Goal: Information Seeking & Learning: Learn about a topic

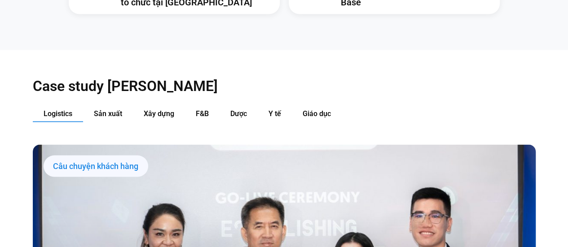
scroll to position [849, 0]
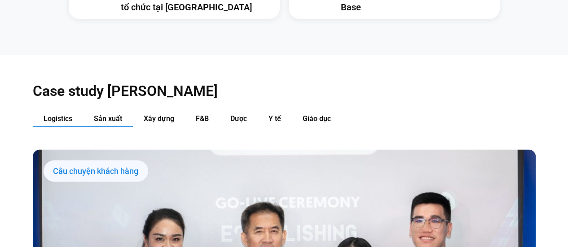
click at [114, 114] on span "Sản xuất" at bounding box center [108, 118] width 28 height 9
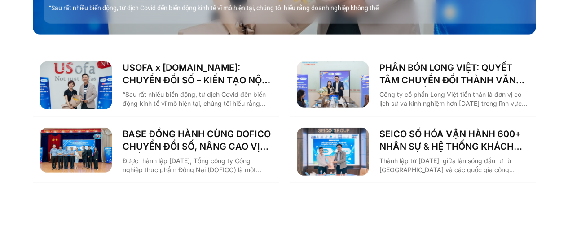
scroll to position [1253, 0]
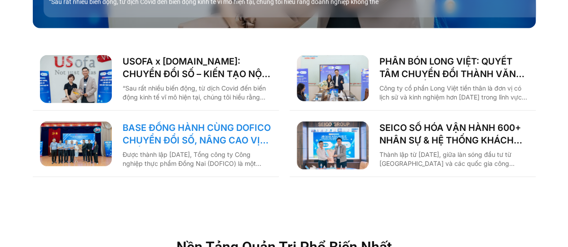
click at [231, 123] on link "BASE ĐỒNG HÀNH CÙNG DOFICO CHUYỂN ĐỔI SỐ, NÂNG CAO VỊ THẾ DOANH NGHIỆP VIỆT" at bounding box center [197, 134] width 149 height 25
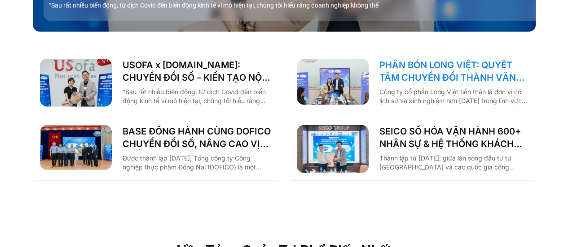
click at [440, 59] on link "PHÂN BÓN LONG VIỆT: QUYẾT TÂM CHUYỂN ĐỔI THÀNH VĂN PHÒNG SỐ, GIẢM CÁC THỦ TỤC G…" at bounding box center [453, 71] width 149 height 25
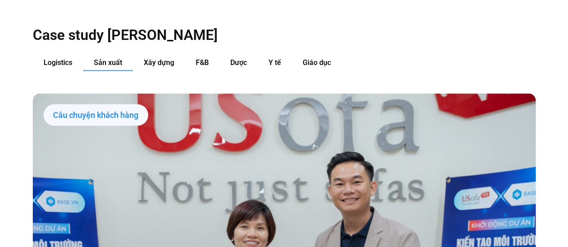
scroll to position [796, 0]
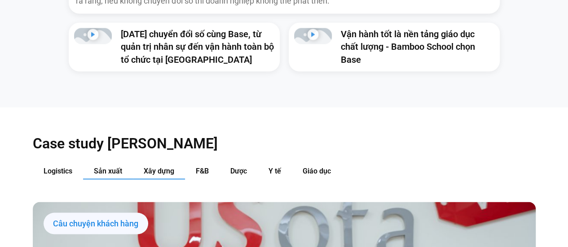
click at [156, 167] on span "Xây dựng" at bounding box center [159, 171] width 31 height 9
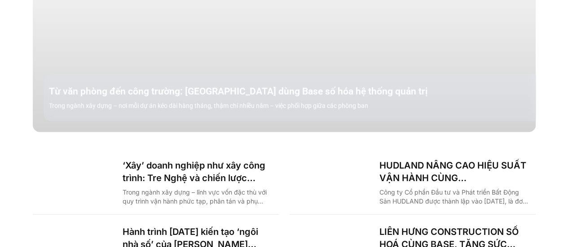
scroll to position [1245, 0]
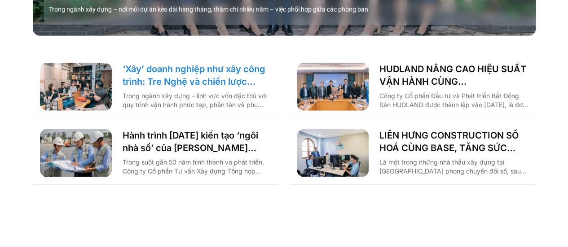
click at [219, 66] on link "‘Xây’ doanh nghiệp như xây công trình: Tre Nghệ và chiến lược chuyển đổi từ gốc" at bounding box center [197, 75] width 149 height 25
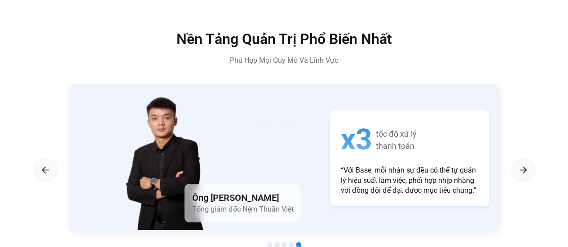
scroll to position [1511, 0]
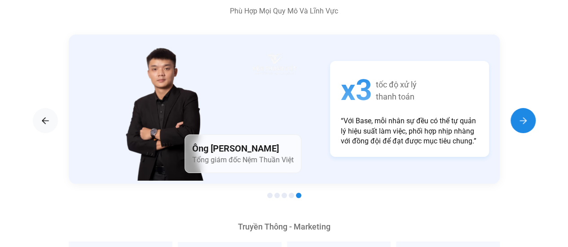
click at [525, 115] on img "Next slide" at bounding box center [523, 120] width 11 height 11
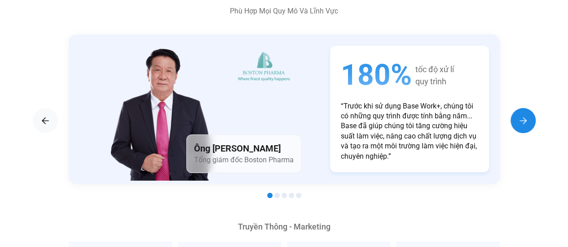
click at [526, 115] on img "Next slide" at bounding box center [523, 120] width 11 height 11
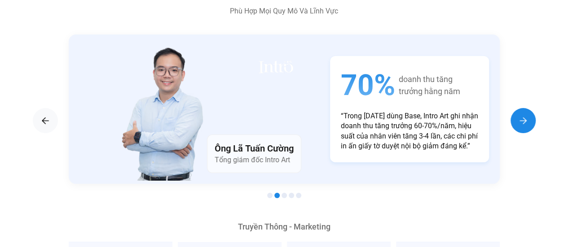
click at [526, 115] on img "Next slide" at bounding box center [523, 120] width 11 height 11
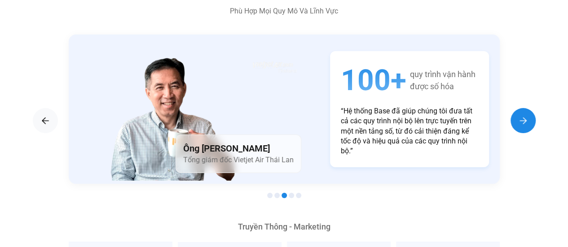
click at [526, 115] on img "Next slide" at bounding box center [523, 120] width 11 height 11
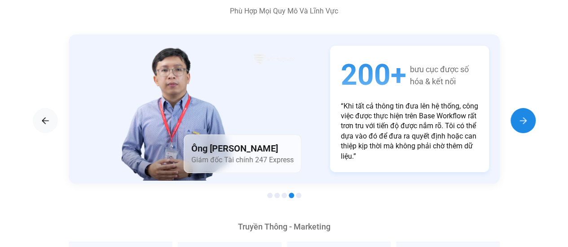
click at [526, 115] on img "Next slide" at bounding box center [523, 120] width 11 height 11
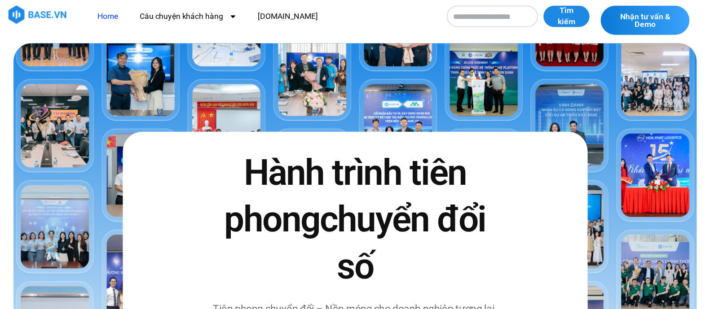
scroll to position [0, 0]
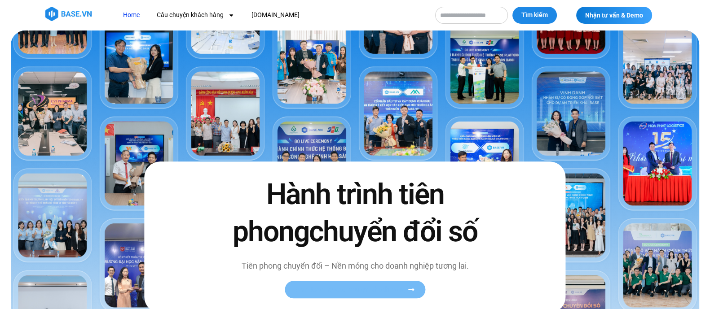
click at [384, 247] on span "Xem toàn bộ câu chuyện khách hàng" at bounding box center [351, 290] width 110 height 7
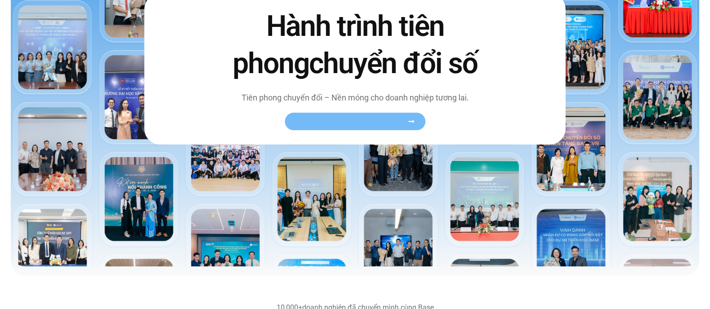
click at [412, 119] on icon at bounding box center [411, 121] width 7 height 7
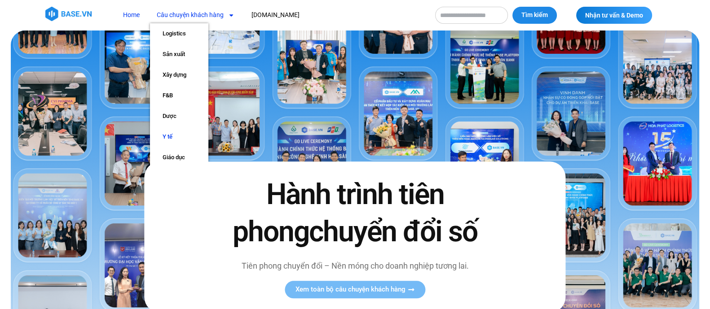
drag, startPoint x: 169, startPoint y: 136, endPoint x: 182, endPoint y: 135, distance: 13.1
click at [168, 136] on link "Y tế" at bounding box center [179, 137] width 58 height 21
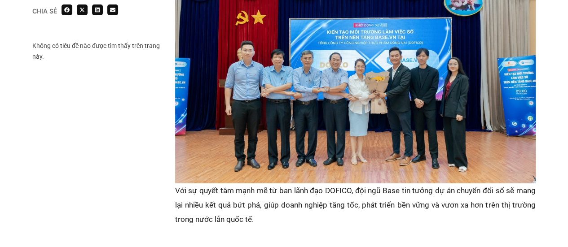
scroll to position [1302, 0]
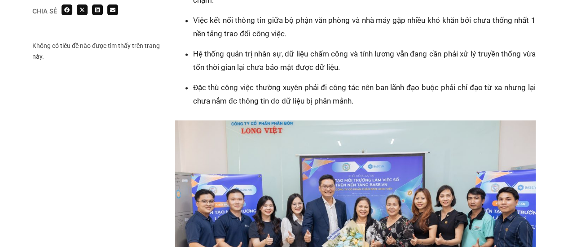
scroll to position [808, 0]
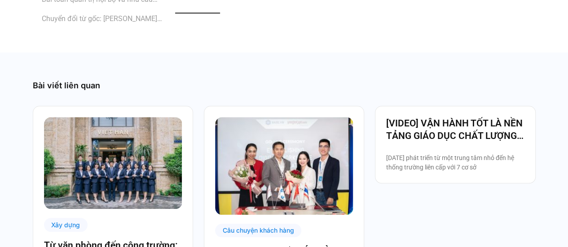
scroll to position [2066, 0]
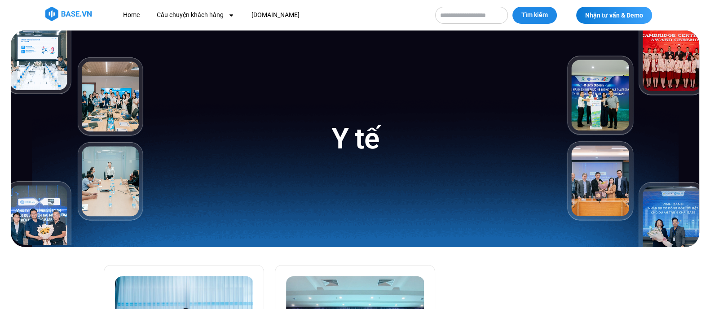
click at [46, 67] on img at bounding box center [78, 138] width 134 height 215
click at [624, 103] on img at bounding box center [632, 139] width 134 height 217
click at [222, 17] on link "Câu chuyện khách hàng" at bounding box center [195, 15] width 91 height 17
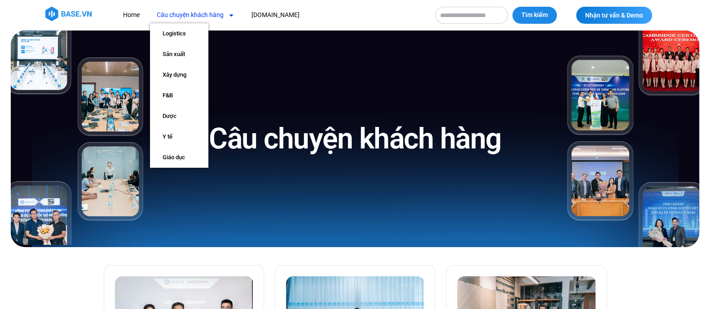
click at [227, 15] on span "Menu" at bounding box center [229, 15] width 11 height 15
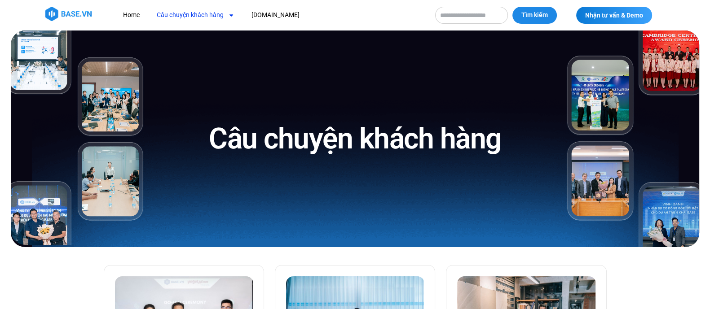
click at [227, 17] on span "Menu" at bounding box center [229, 15] width 11 height 15
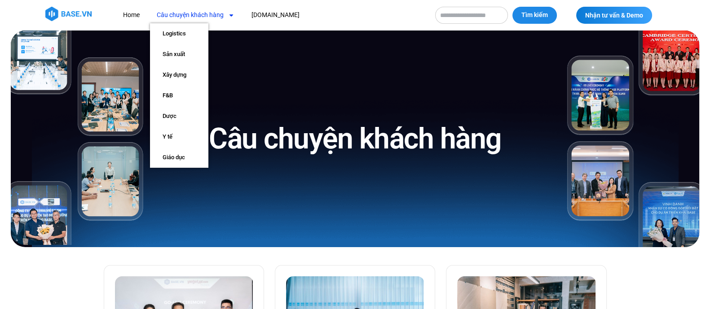
click at [202, 20] on link "Câu chuyện khách hàng" at bounding box center [195, 15] width 91 height 17
click at [180, 49] on link "Sản xuất" at bounding box center [179, 54] width 58 height 21
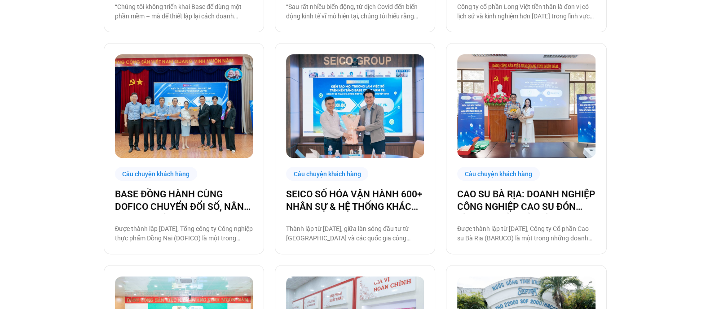
scroll to position [449, 0]
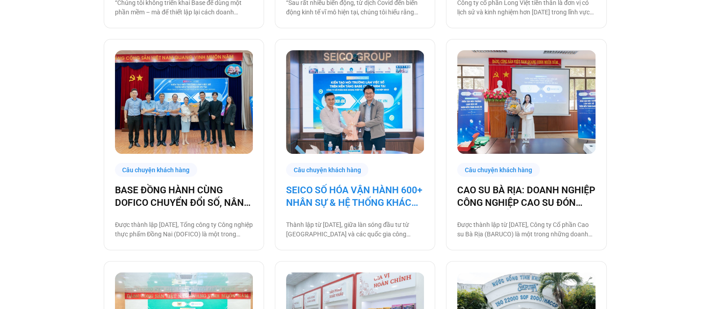
click at [413, 188] on link "SEICO SỐ HÓA VẬN HÀNH 600+ NHÂN SỰ & HỆ THỐNG KHÁCH HÀNG CÙNG BASE.VN" at bounding box center [355, 196] width 138 height 25
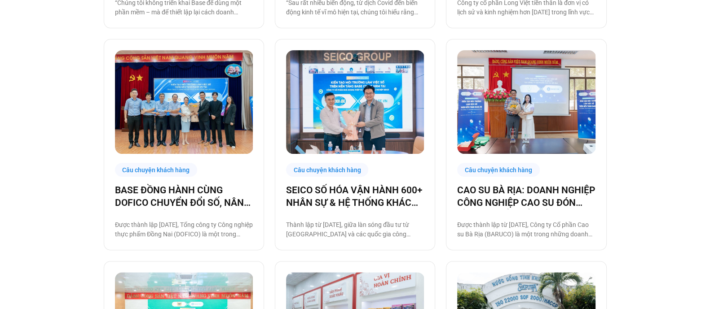
scroll to position [446, 0]
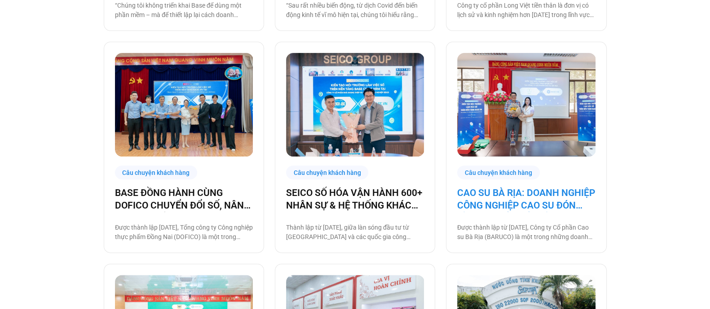
click at [534, 200] on link "CAO SU BÀ RỊA: DOANH NGHIỆP CÔNG NGHIỆP CAO SU ĐÓN ĐẦU CHUYỂN ĐỔI SỐ" at bounding box center [526, 199] width 138 height 25
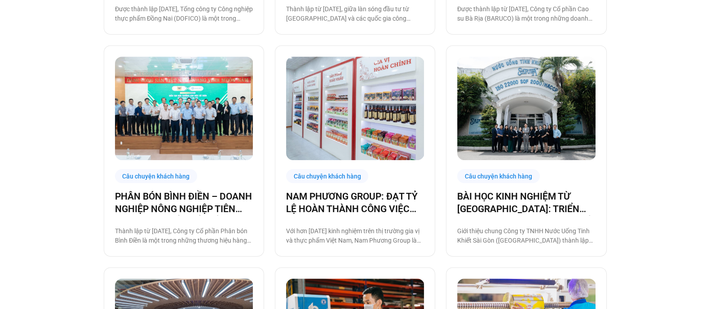
scroll to position [667, 0]
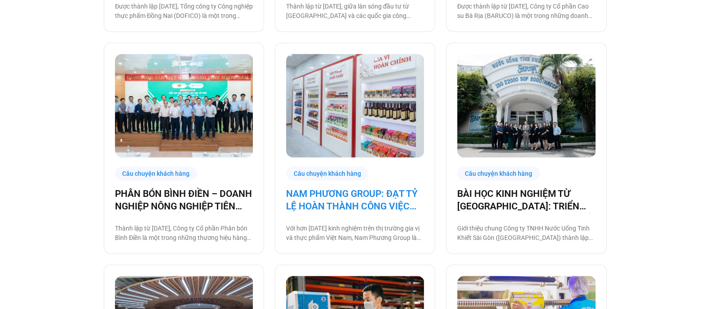
click at [374, 192] on link "NAM PHƯƠNG GROUP: ĐẠT TỶ LỆ HOÀN THÀNH CÔNG VIỆC ĐÚNG HẠN TỚI 93% NHỜ BASE PLAT…" at bounding box center [355, 200] width 138 height 25
click at [371, 202] on link "NAM PHƯƠNG GROUP: ĐẠT TỶ LỆ HOÀN THÀNH CÔNG VIỆC ĐÚNG HẠN TỚI 93% NHỜ BASE PLAT…" at bounding box center [355, 200] width 138 height 25
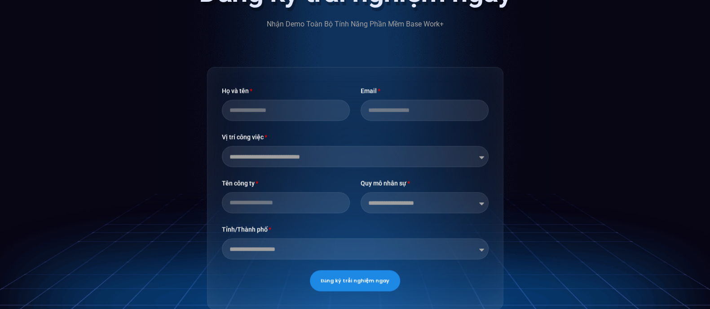
scroll to position [2245, 0]
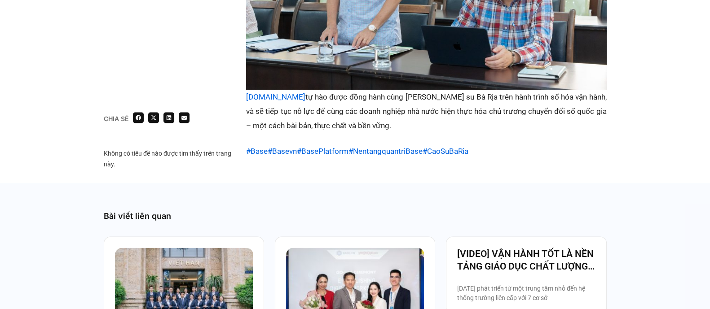
scroll to position [1909, 0]
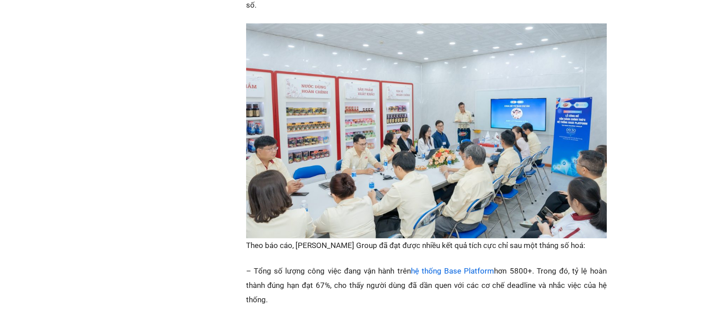
scroll to position [561, 0]
